Goal: Information Seeking & Learning: Learn about a topic

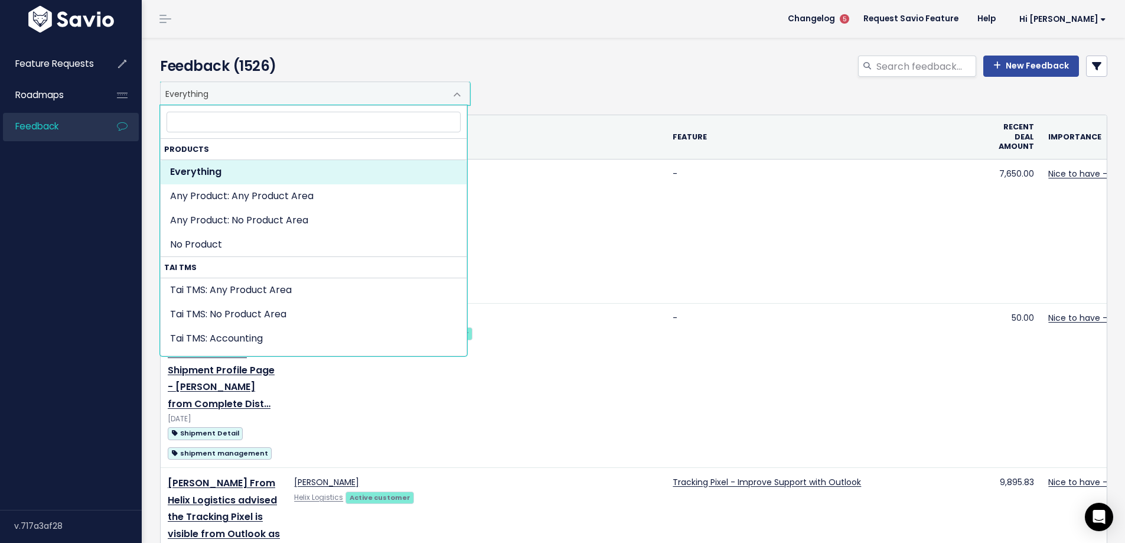
click at [243, 96] on span "Everything" at bounding box center [303, 93] width 285 height 22
click at [922, 68] on input "search" at bounding box center [925, 66] width 101 height 21
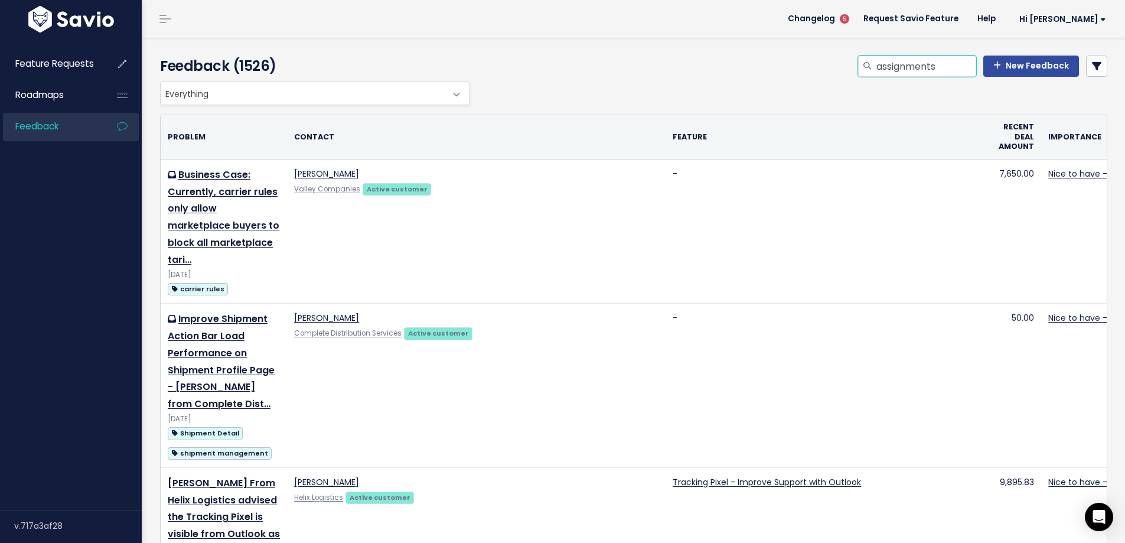
type input "assignments"
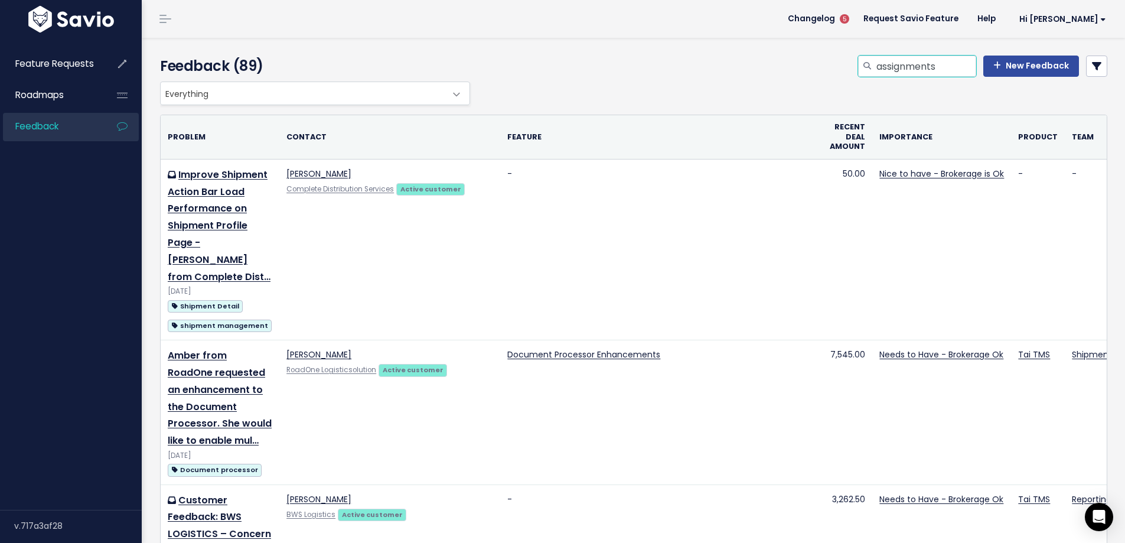
click at [927, 70] on input "assignments" at bounding box center [925, 66] width 101 height 21
click at [933, 66] on input "assignments" at bounding box center [925, 66] width 101 height 21
type input "assignments report"
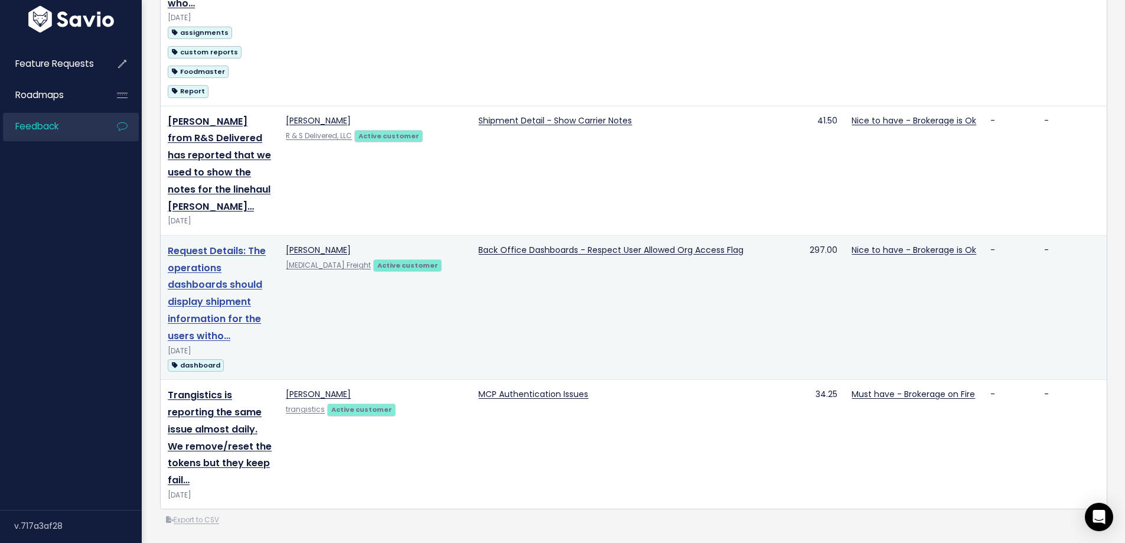
scroll to position [2357, 0]
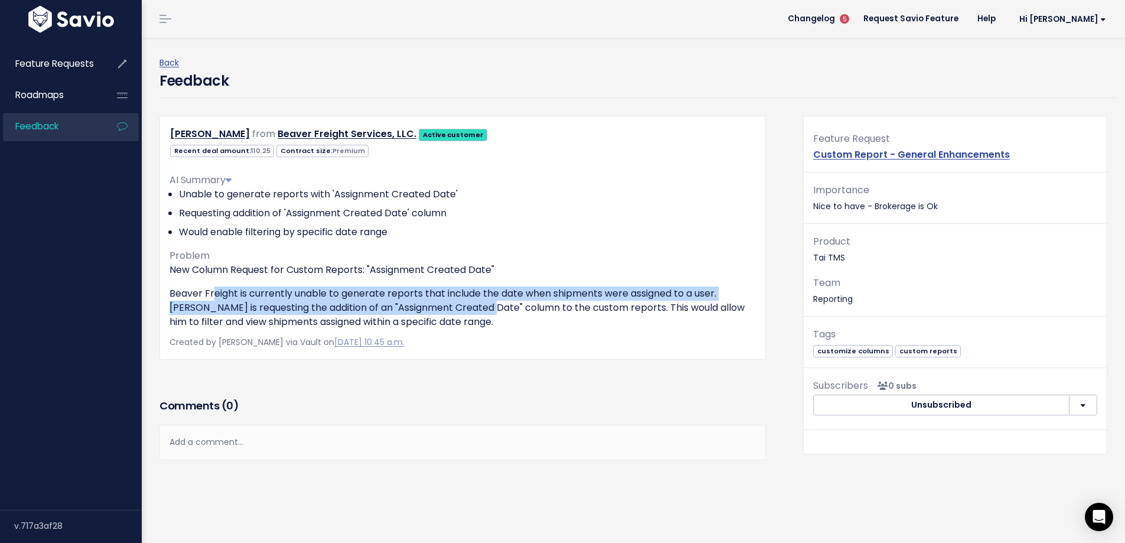
drag, startPoint x: 214, startPoint y: 292, endPoint x: 466, endPoint y: 309, distance: 252.7
click at [466, 309] on p "Beaver Freight is currently unable to generate reports that include the date wh…" at bounding box center [462, 307] width 586 height 43
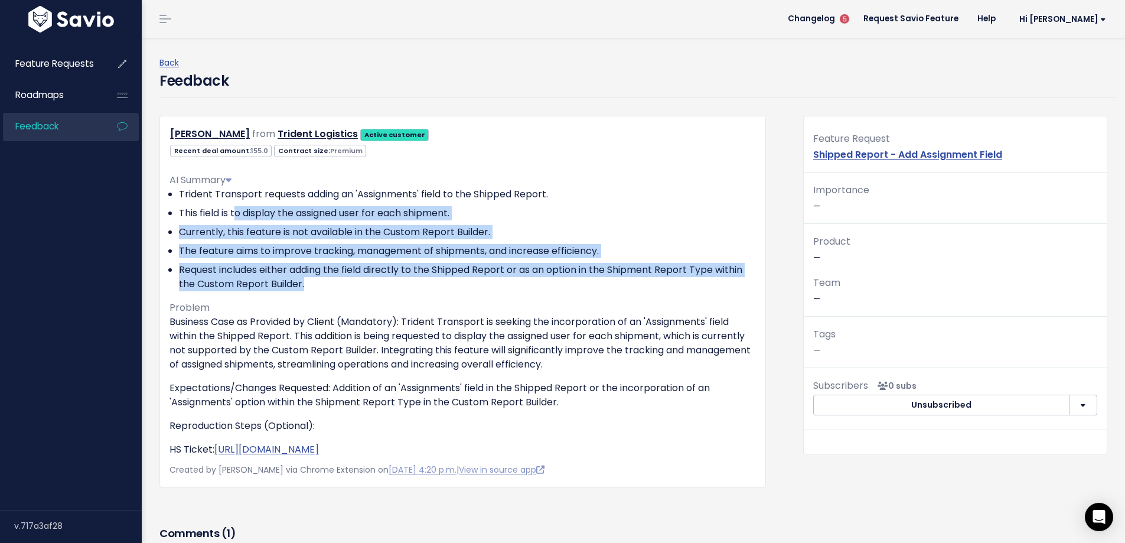
drag, startPoint x: 235, startPoint y: 213, endPoint x: 355, endPoint y: 283, distance: 139.2
click at [355, 283] on ul "Trident Transport requests adding an 'Assignments' field to the Shipped Report.…" at bounding box center [462, 239] width 586 height 104
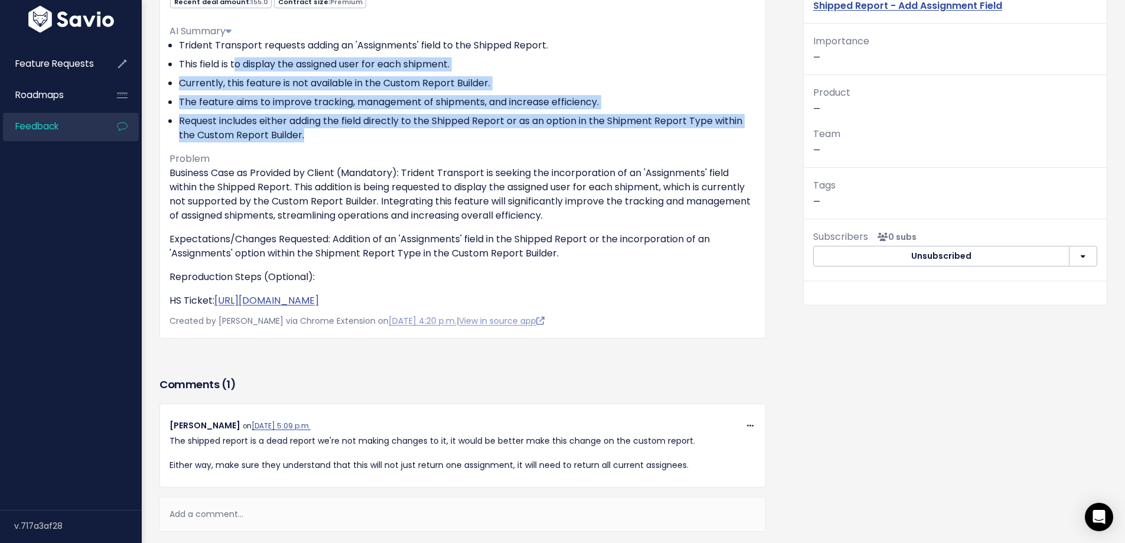
scroll to position [177, 0]
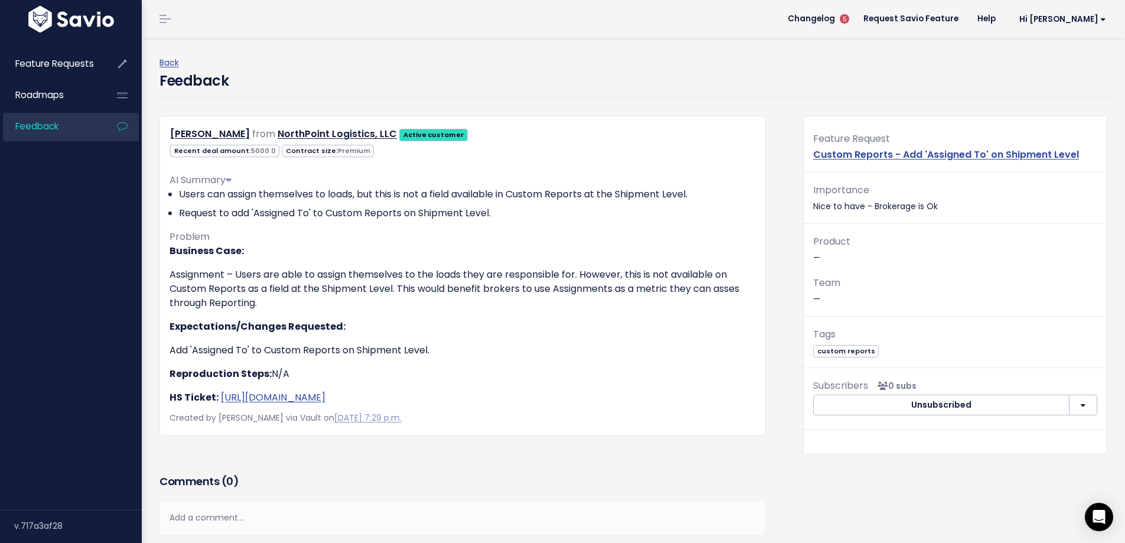
scroll to position [115, 0]
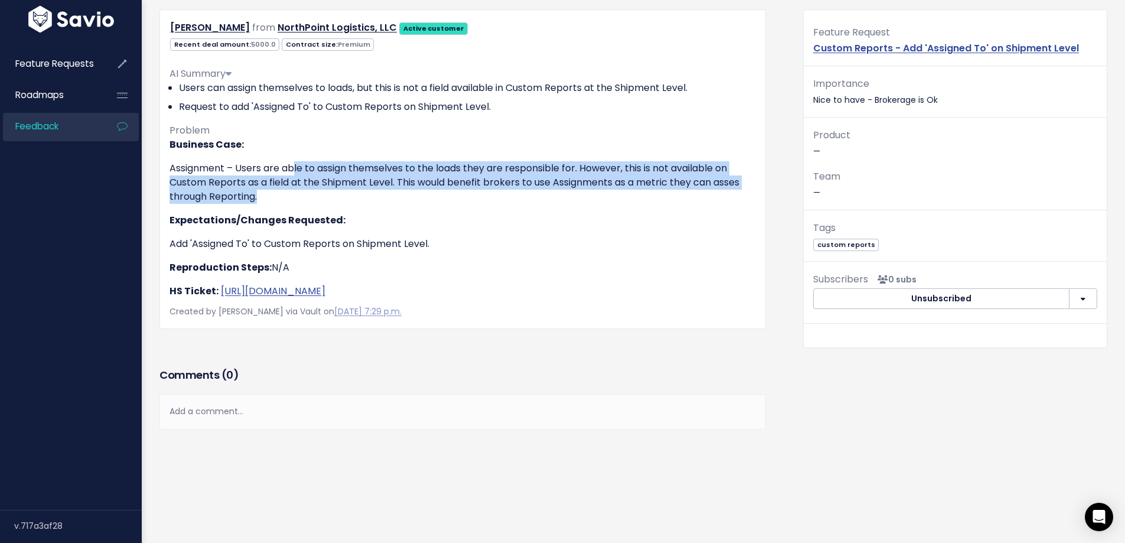
drag, startPoint x: 296, startPoint y: 157, endPoint x: 390, endPoint y: 187, distance: 98.4
click at [390, 187] on p "Assignment – Users are able to assign themselves to the loads they are responsi…" at bounding box center [462, 182] width 586 height 43
